Goal: Use online tool/utility: Utilize a website feature to perform a specific function

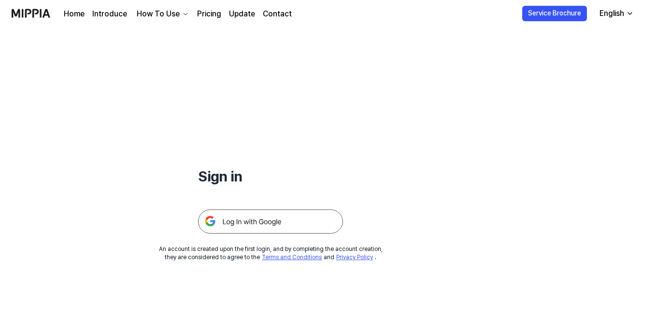
click at [248, 222] on img at bounding box center [270, 222] width 145 height 24
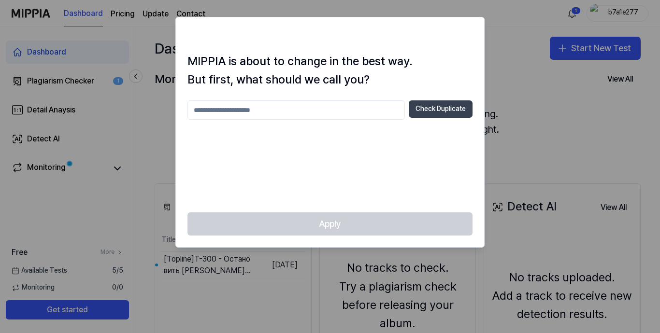
click at [441, 104] on button "Check Duplicate" at bounding box center [441, 108] width 64 height 17
click at [218, 108] on input "text" at bounding box center [295, 109] width 217 height 19
click at [569, 136] on div at bounding box center [330, 166] width 660 height 333
click at [263, 106] on input "text" at bounding box center [295, 109] width 217 height 19
type input "*"
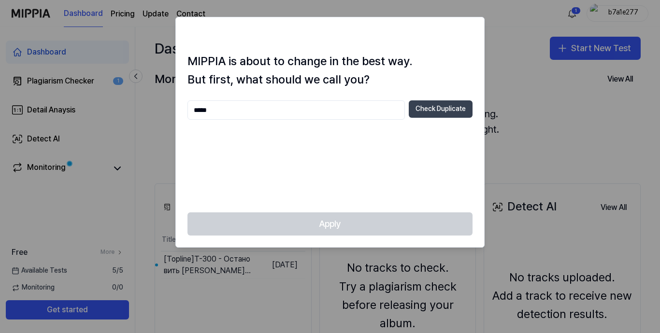
type input "*****"
click at [434, 107] on button "Check Duplicate" at bounding box center [441, 108] width 64 height 17
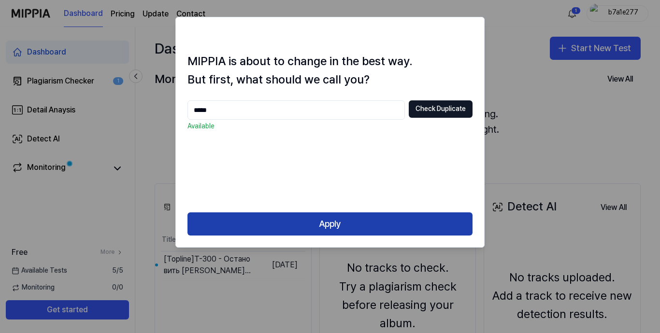
click at [327, 221] on button "Apply" at bounding box center [329, 223] width 285 height 23
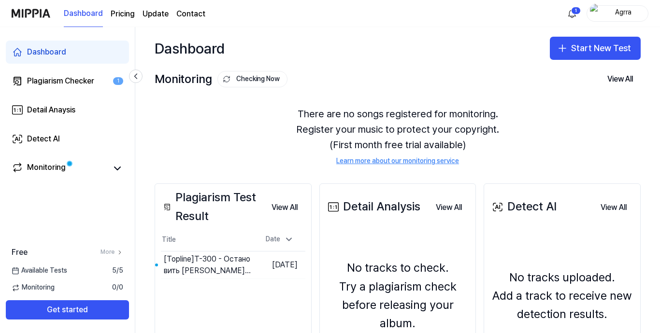
click at [586, 94] on div "Monitoring Checking Now View All Monitoring There are no songs registered for m…" at bounding box center [397, 117] width 524 height 95
click at [593, 47] on button "Start New Test" at bounding box center [595, 48] width 91 height 23
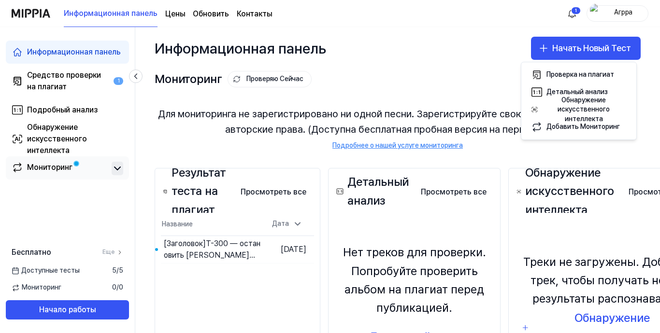
click at [115, 175] on button at bounding box center [118, 169] width 12 height 14
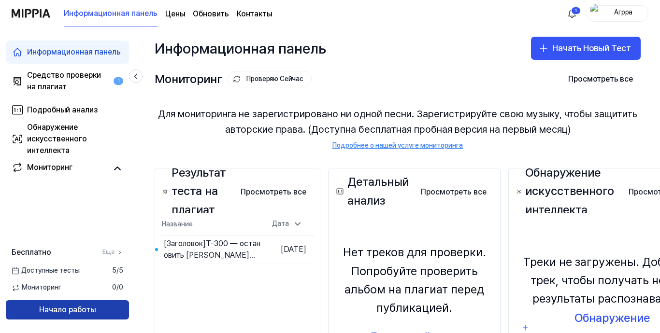
click at [95, 312] on button "Начало работы" at bounding box center [67, 309] width 123 height 19
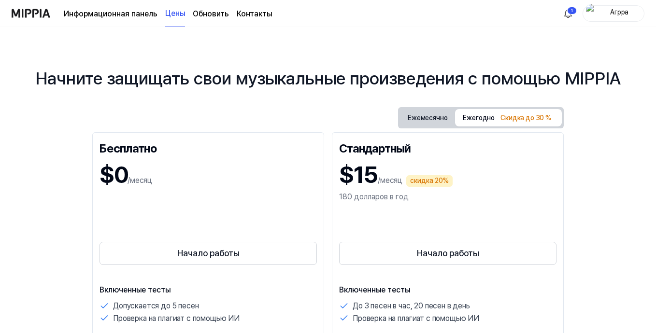
click at [133, 164] on div "$0 /месяц" at bounding box center [207, 175] width 217 height 32
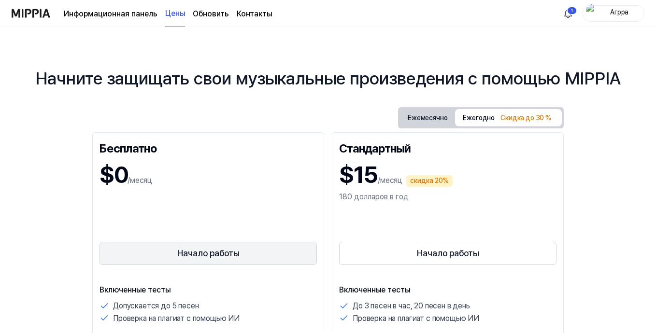
click at [197, 251] on button "Начало работы" at bounding box center [207, 253] width 217 height 23
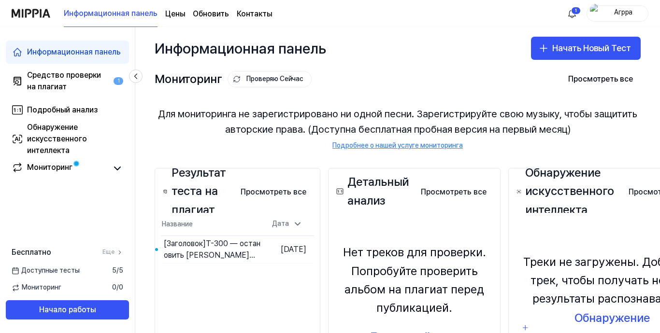
scroll to position [97, 0]
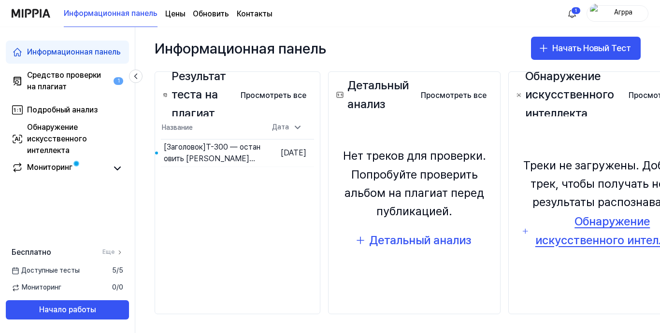
click at [589, 222] on div "Обнаружение искусственного интеллекта" at bounding box center [612, 230] width 160 height 37
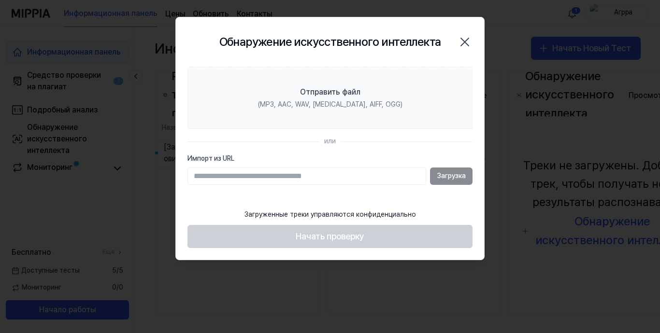
click at [466, 182] on div "Загрузка" at bounding box center [329, 176] width 285 height 17
click at [459, 182] on div "Загрузка" at bounding box center [329, 176] width 285 height 17
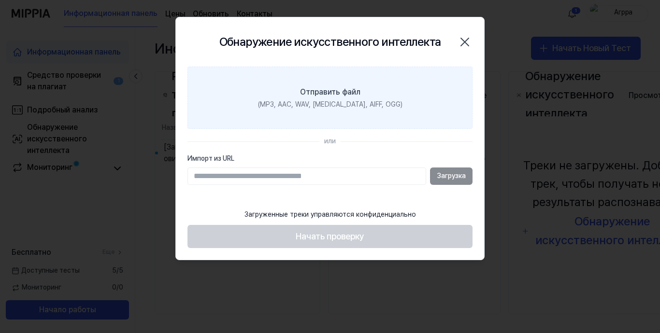
click at [303, 81] on label "Отправить файл (MP3, AAC, WAV, FLAC, AIFF, OGG)" at bounding box center [329, 98] width 285 height 63
click at [0, 0] on input "Отправить файл (MP3, AAC, WAV, FLAC, AIFF, OGG)" at bounding box center [0, 0] width 0 height 0
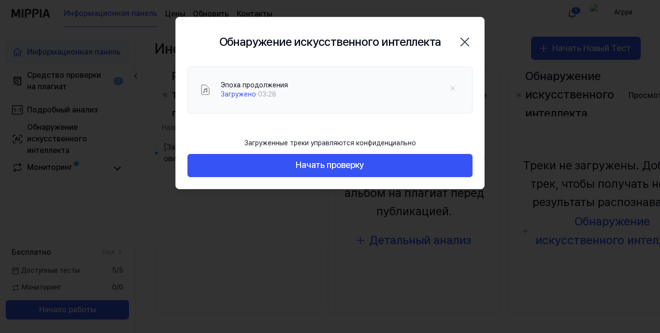
click at [329, 182] on div "Загруженные треки управляются конфиденциально Начать проверку" at bounding box center [330, 161] width 308 height 56
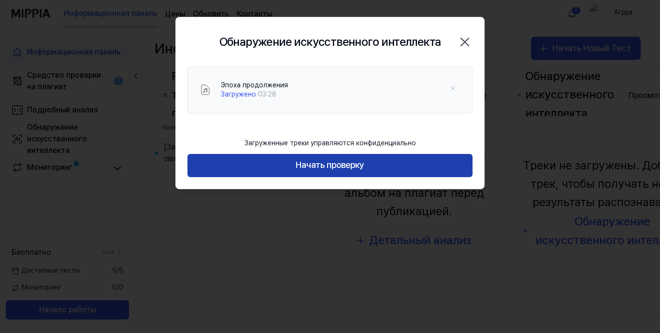
click at [324, 160] on button "Начать проверку" at bounding box center [329, 165] width 285 height 23
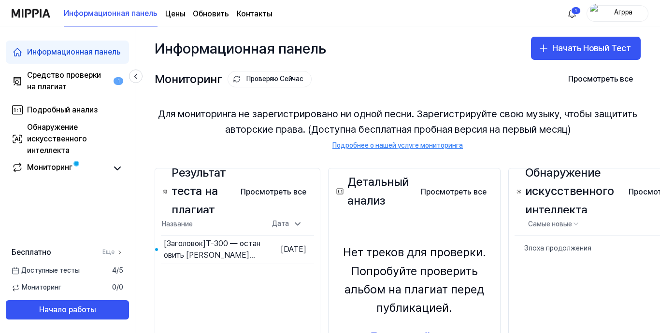
scroll to position [48, 0]
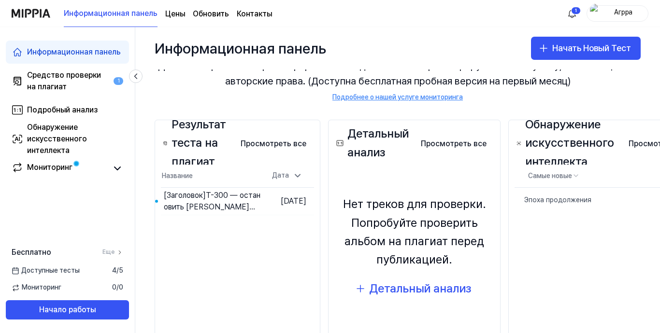
drag, startPoint x: 495, startPoint y: 236, endPoint x: 567, endPoint y: 35, distance: 213.4
click at [495, 236] on div "Детальный анализ Просмотреть все Detail Analysis Нет треков для проверки. Попро…" at bounding box center [414, 232] width 172 height 224
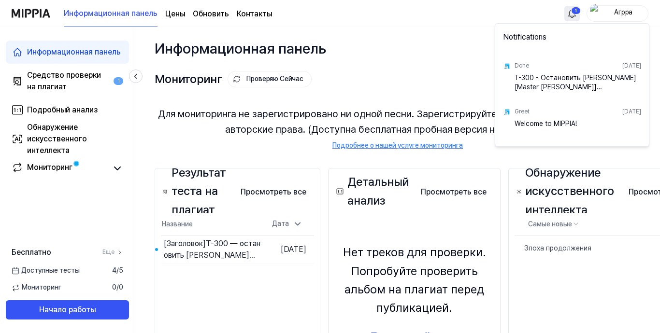
click at [576, 15] on html "Информационная панель Цены Обновить Контакты 1 Агрра Информационная панель Сред…" at bounding box center [330, 166] width 660 height 333
click at [561, 81] on div "Т-300 — остановить Анатолия [Мастер Секун] (promodj.com) Тест пройден!" at bounding box center [577, 82] width 127 height 19
click at [428, 39] on html "Информационная панель Цены Обновить Контакты Агрра Информационная панель Средст…" at bounding box center [330, 166] width 660 height 333
